Goal: Information Seeking & Learning: Check status

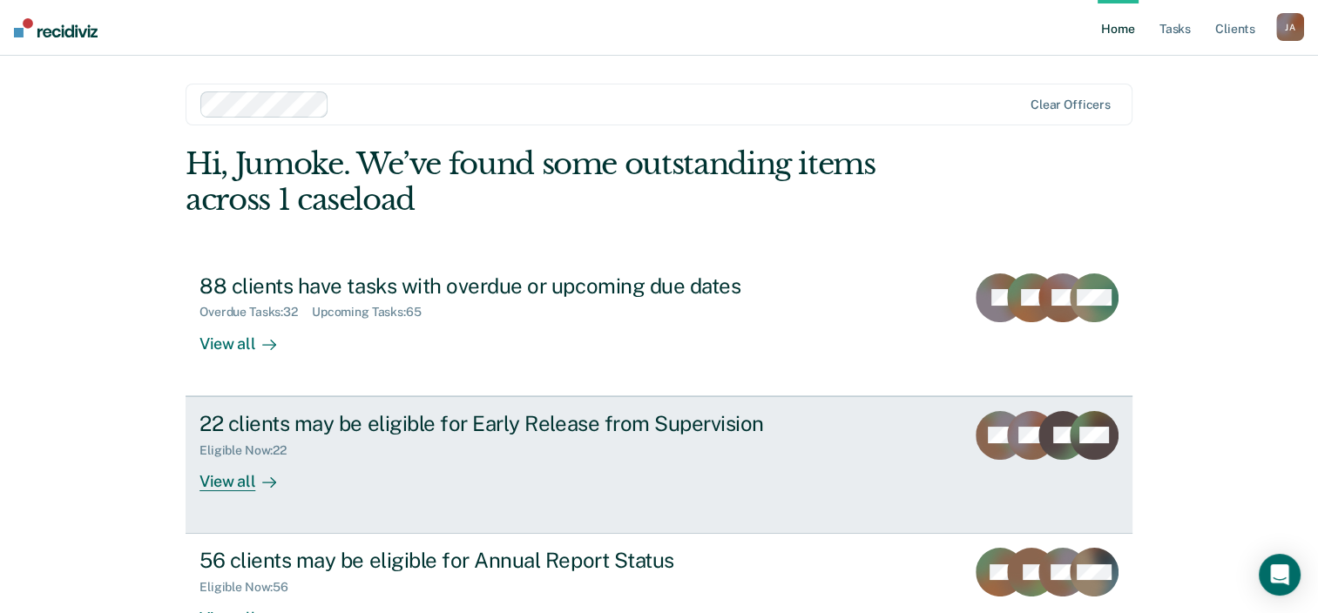
click at [561, 440] on div "Eligible Now : 22" at bounding box center [504, 447] width 611 height 22
